Goal: Information Seeking & Learning: Learn about a topic

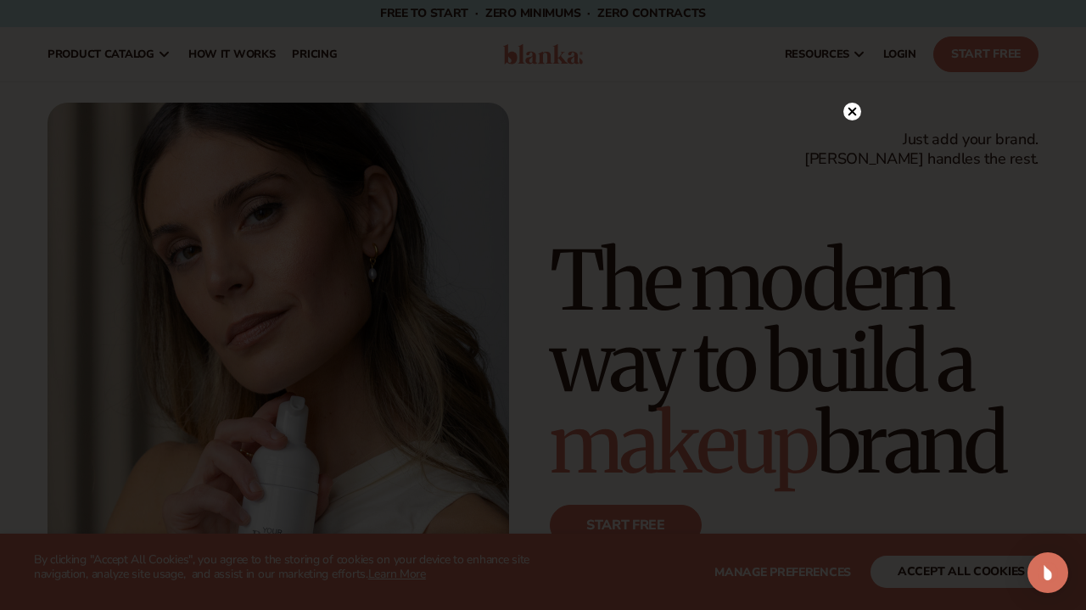
click at [854, 111] on icon at bounding box center [853, 112] width 8 height 8
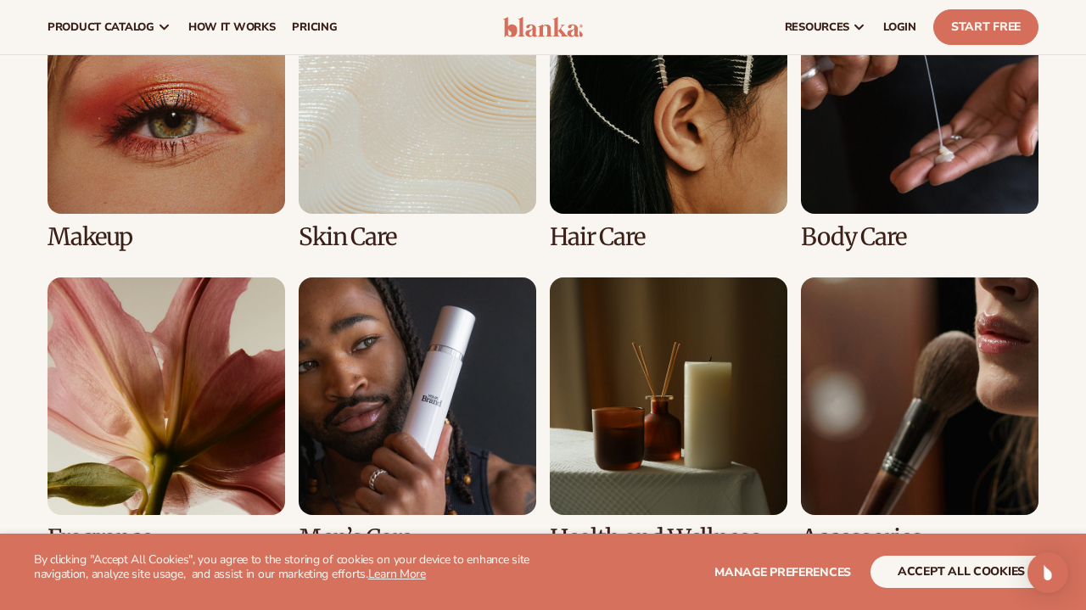
scroll to position [3144, 0]
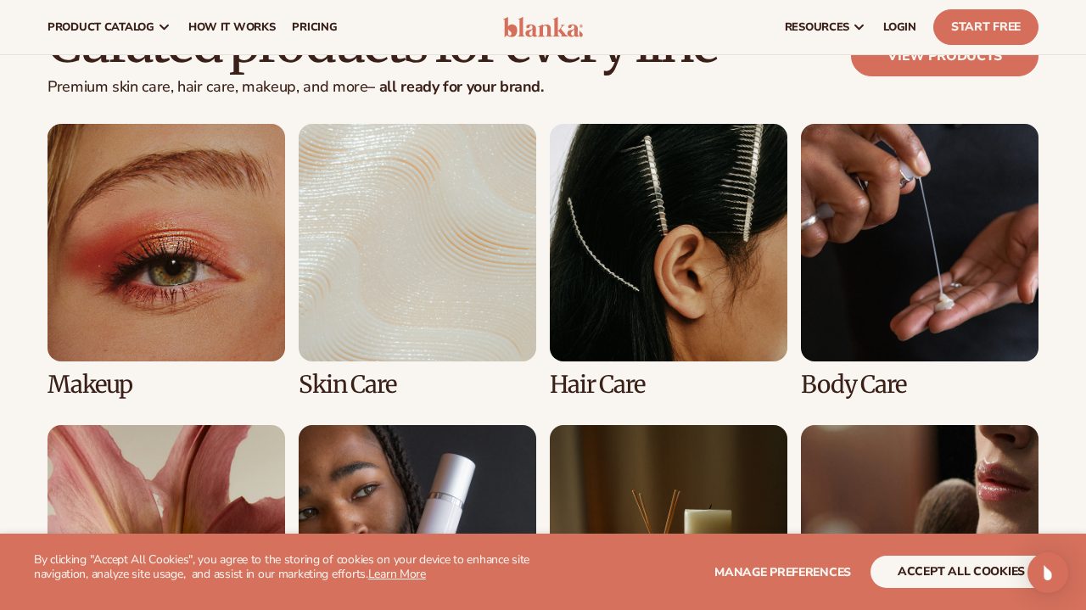
click at [210, 235] on link "1 / 8" at bounding box center [167, 261] width 238 height 274
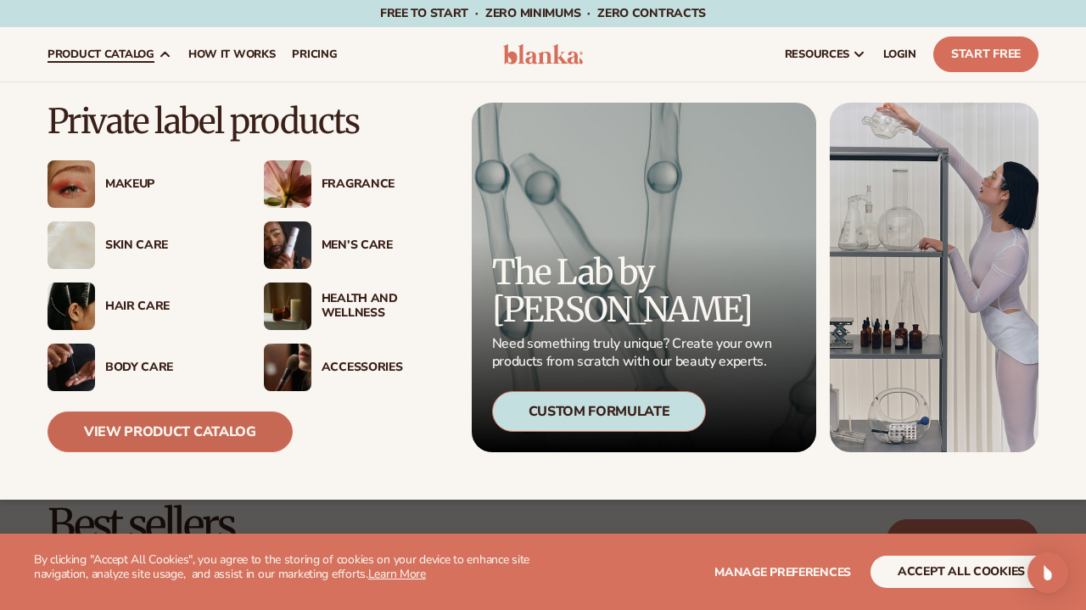
click at [120, 422] on link "View Product Catalog" at bounding box center [170, 432] width 245 height 41
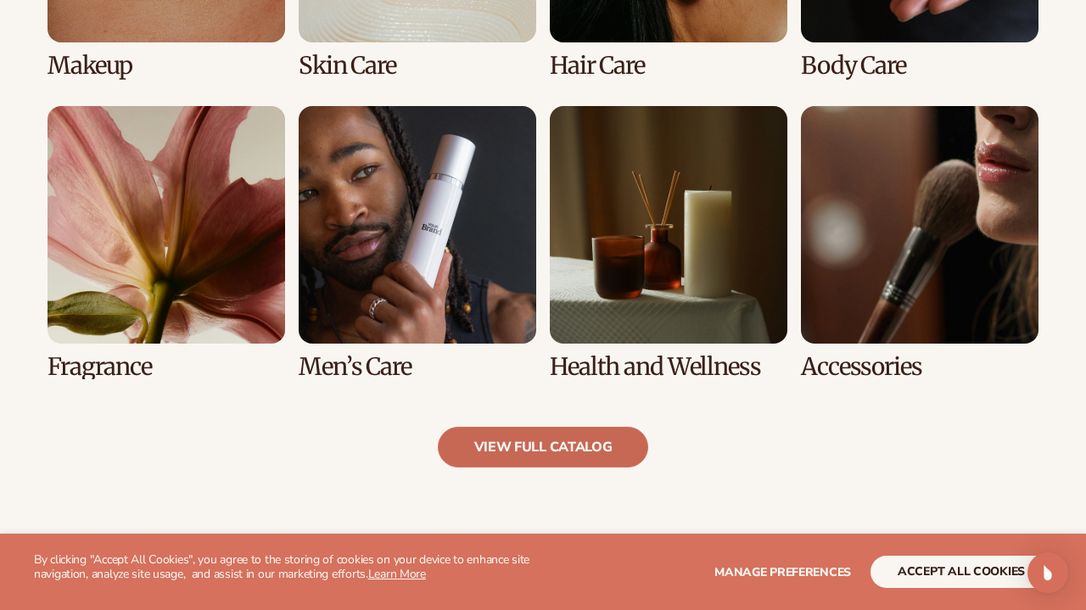
scroll to position [1461, 0]
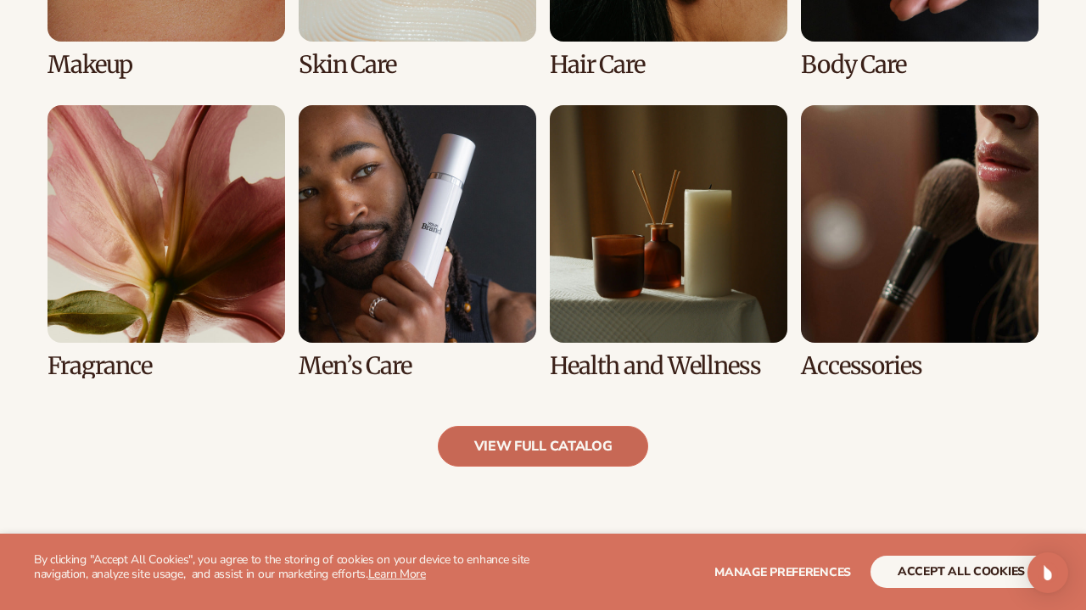
click at [602, 440] on link "view full catalog" at bounding box center [543, 446] width 211 height 41
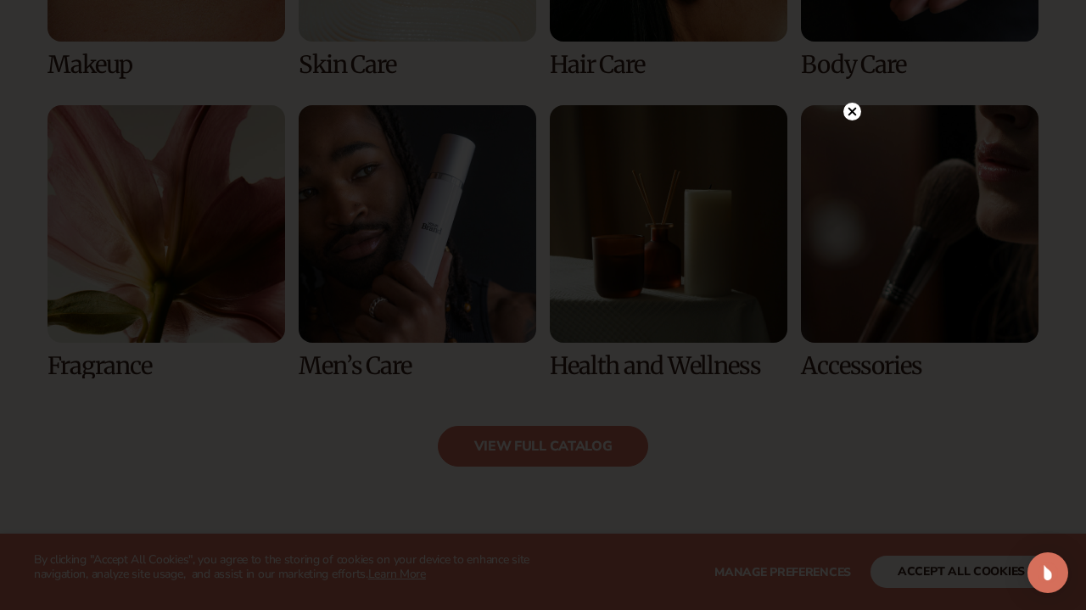
click at [852, 110] on circle at bounding box center [853, 112] width 18 height 18
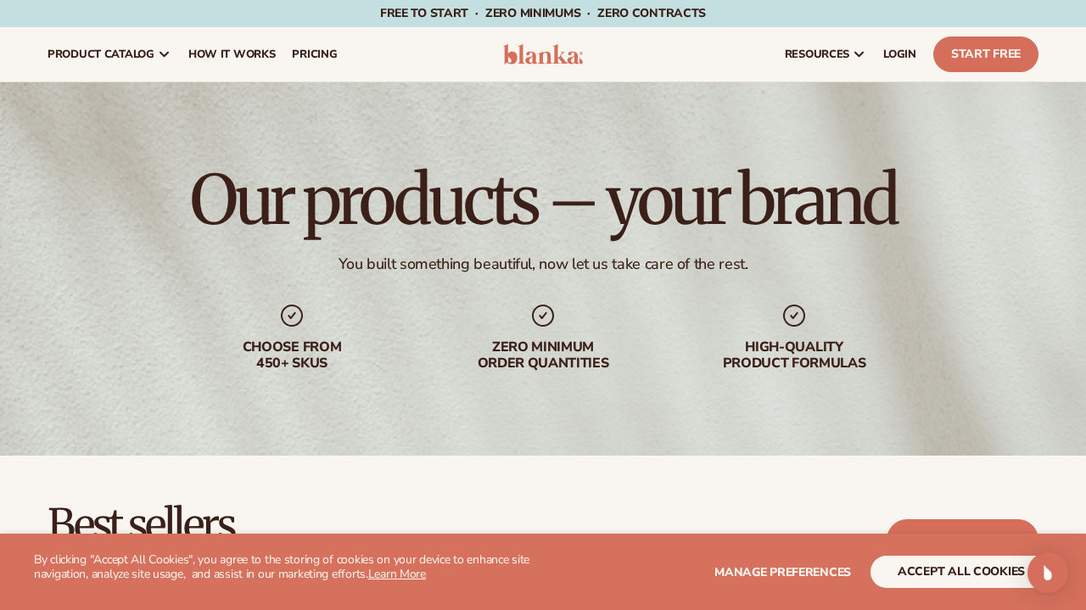
scroll to position [0, 0]
click at [216, 52] on span "How It Works" at bounding box center [231, 55] width 87 height 14
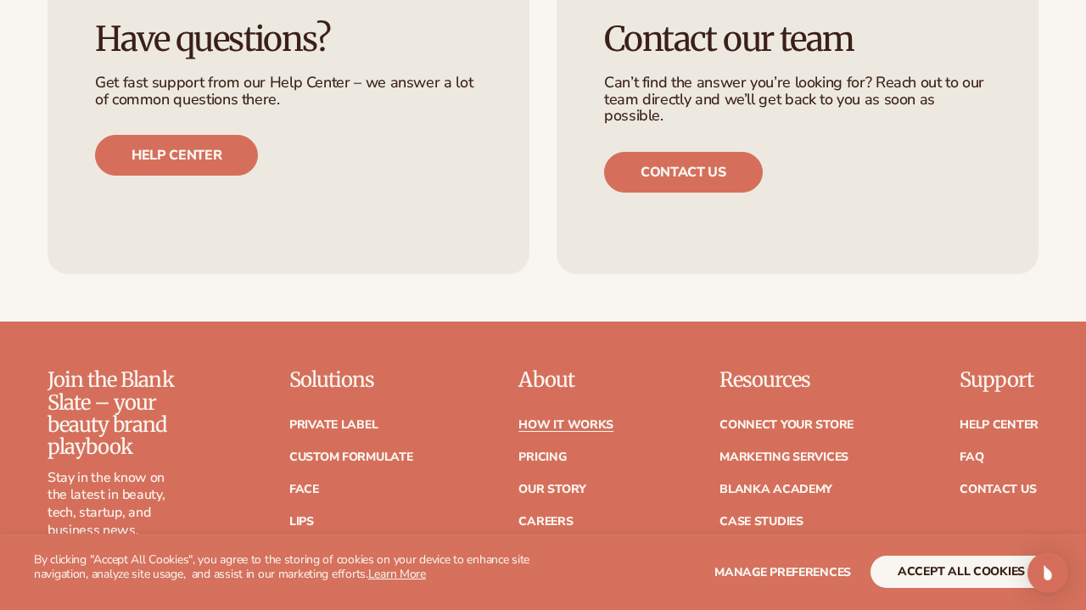
scroll to position [3494, 0]
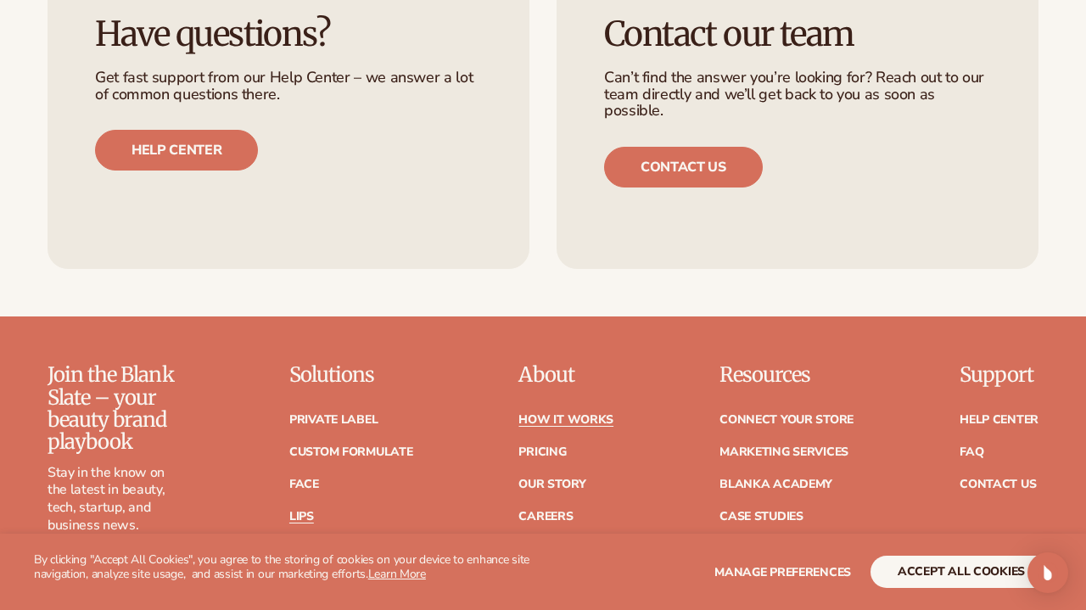
click at [295, 511] on link "Lips" at bounding box center [301, 517] width 25 height 12
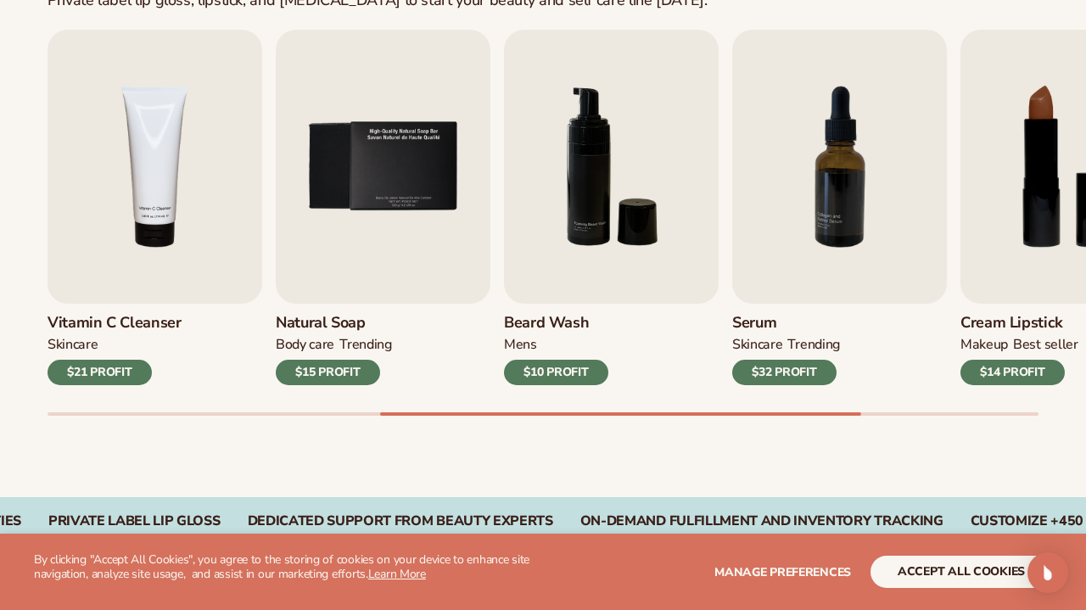
scroll to position [569, 0]
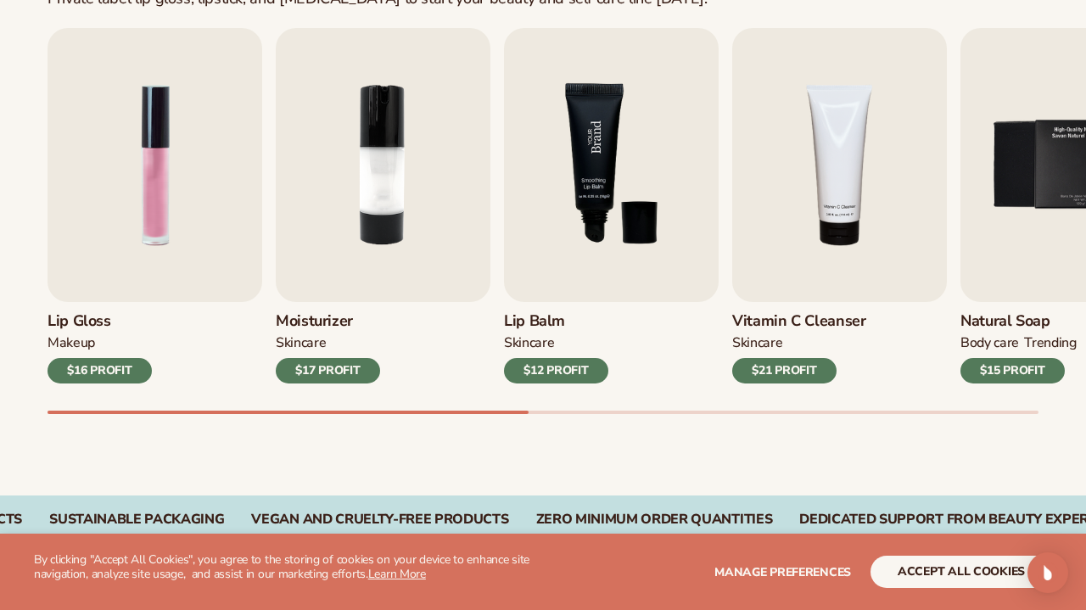
click at [610, 125] on img "3 / 9" at bounding box center [611, 165] width 215 height 274
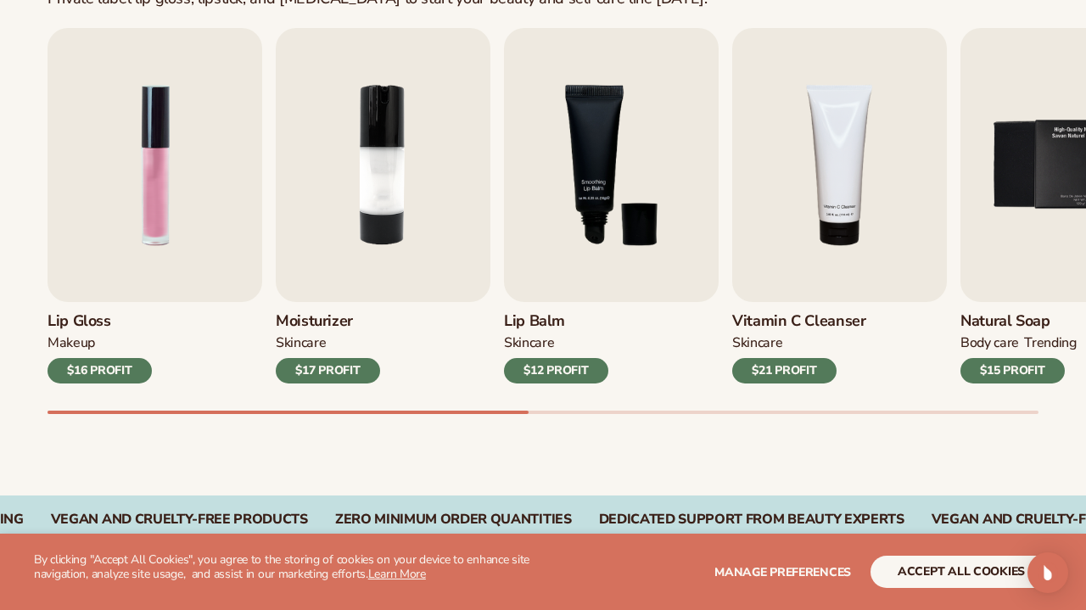
click at [555, 371] on div "$12 PROFIT" at bounding box center [556, 370] width 104 height 25
click at [995, 580] on button "accept all cookies" at bounding box center [962, 572] width 182 height 32
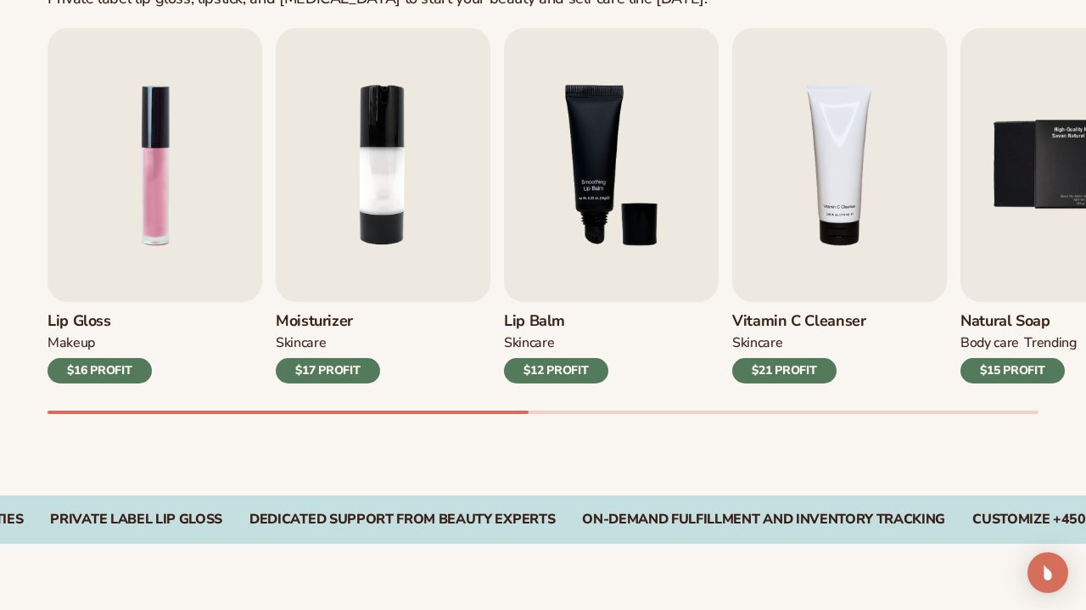
click at [539, 373] on div "$12 PROFIT" at bounding box center [556, 370] width 104 height 25
click at [633, 209] on img "3 / 9" at bounding box center [611, 165] width 215 height 274
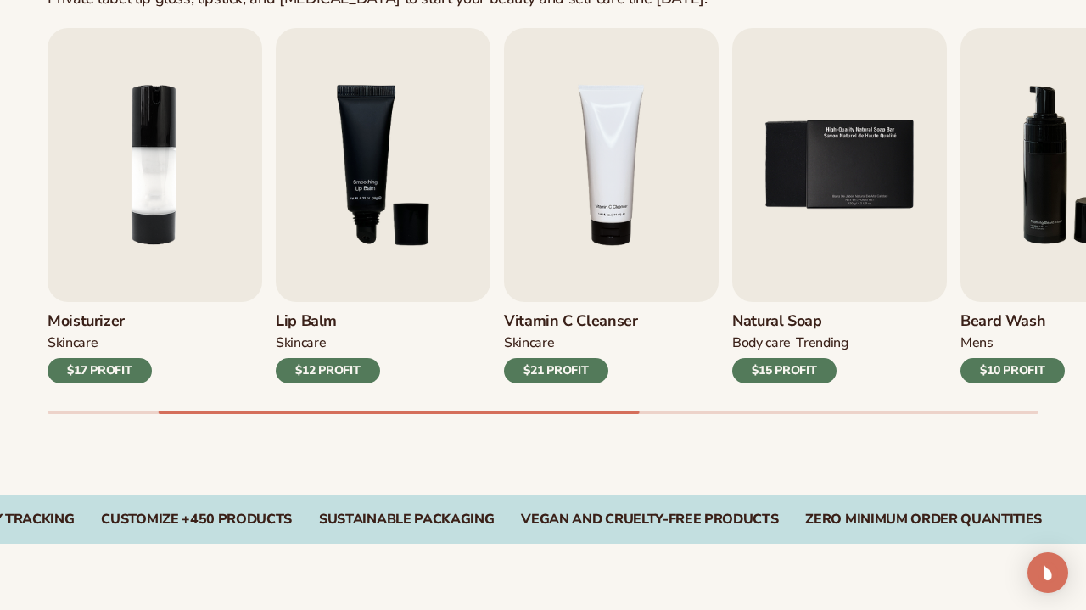
click at [357, 365] on div "$12 PROFIT" at bounding box center [328, 370] width 104 height 25
